Goal: Use online tool/utility: Use online tool/utility

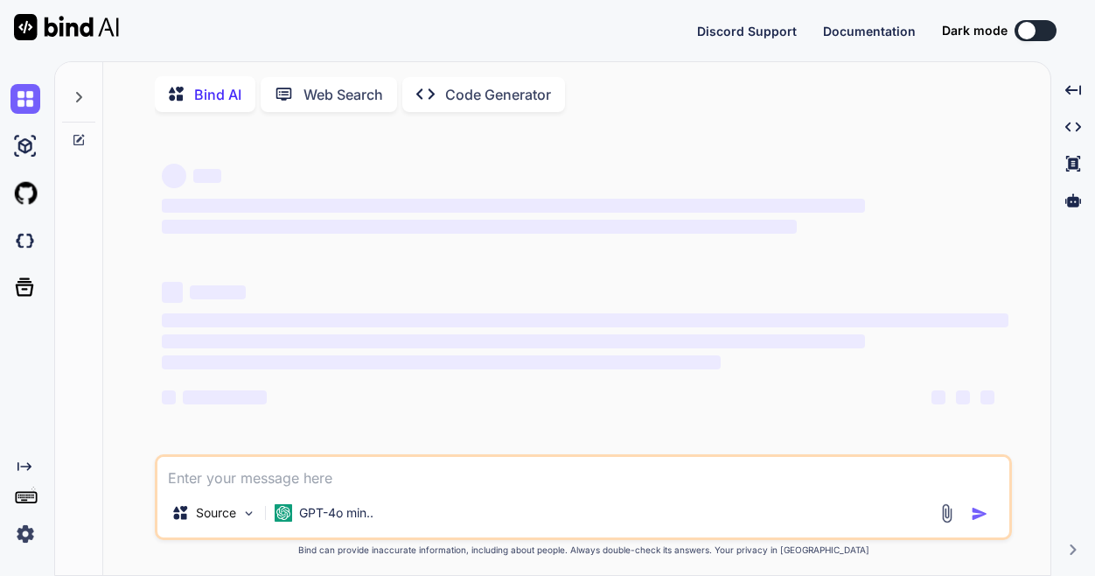
click at [948, 521] on img at bounding box center [947, 513] width 20 height 20
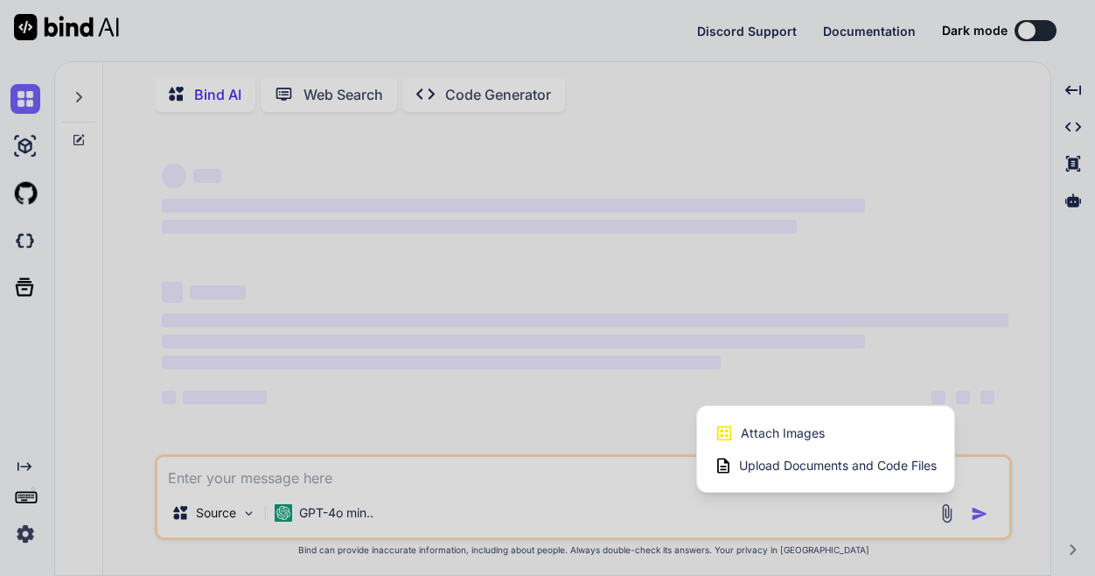
click at [899, 471] on span "Upload Documents and Code Files" at bounding box center [838, 465] width 198 height 17
type textarea "x"
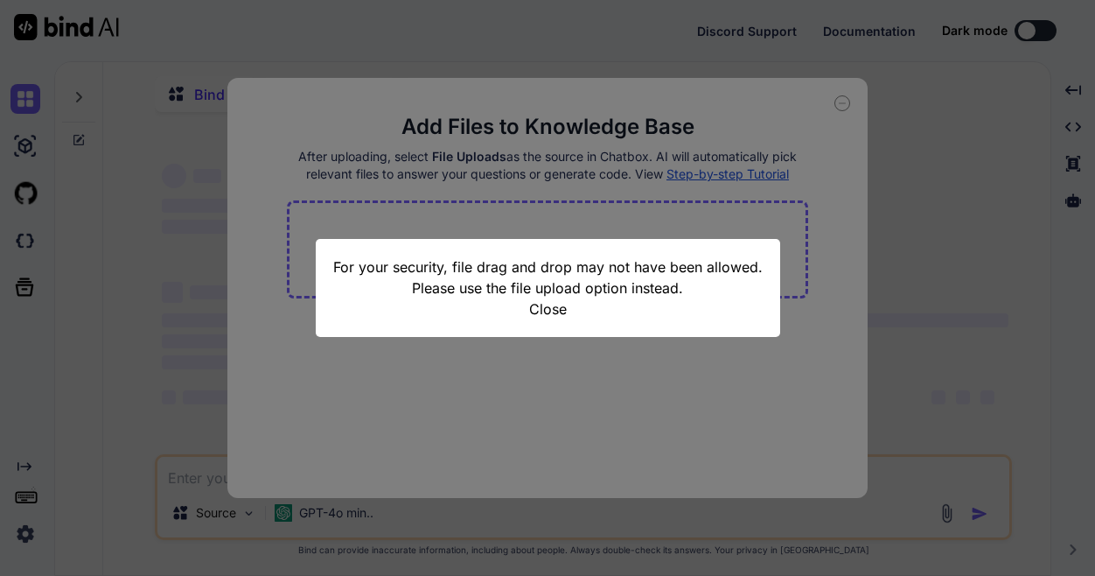
click at [545, 312] on button "Close" at bounding box center [548, 308] width 38 height 21
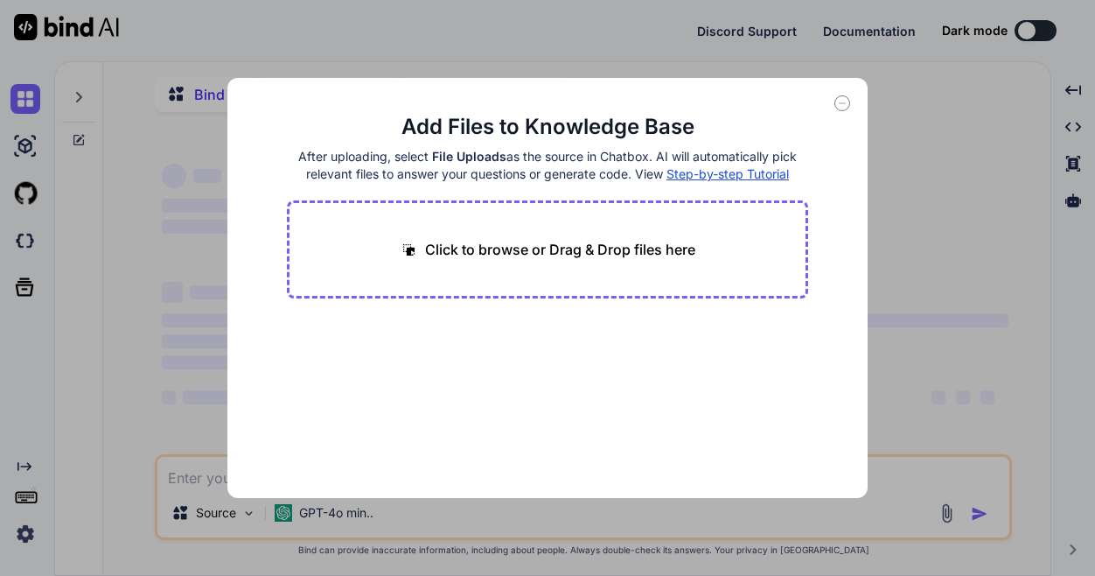
click at [581, 256] on p "Click to browse or Drag & Drop files here" at bounding box center [560, 249] width 270 height 21
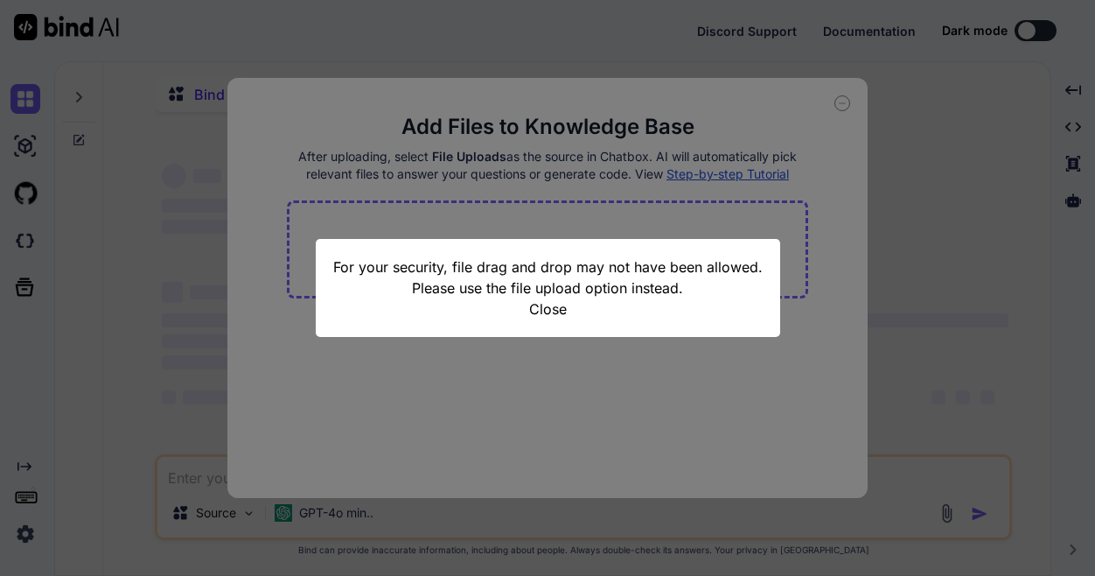
type input "C:\fakepath\Maintenance_Focus_Group_Combined_Summary_Updated_V1.pdf"
click at [668, 408] on div "For your security, file drag and drop may not have been allowed. Please use the…" at bounding box center [547, 288] width 1095 height 576
click at [845, 109] on div "For your security, file drag and drop may not have been allowed. Please use the…" at bounding box center [547, 288] width 1095 height 576
click at [549, 304] on button "Close" at bounding box center [548, 308] width 38 height 21
